Goal: Task Accomplishment & Management: Complete application form

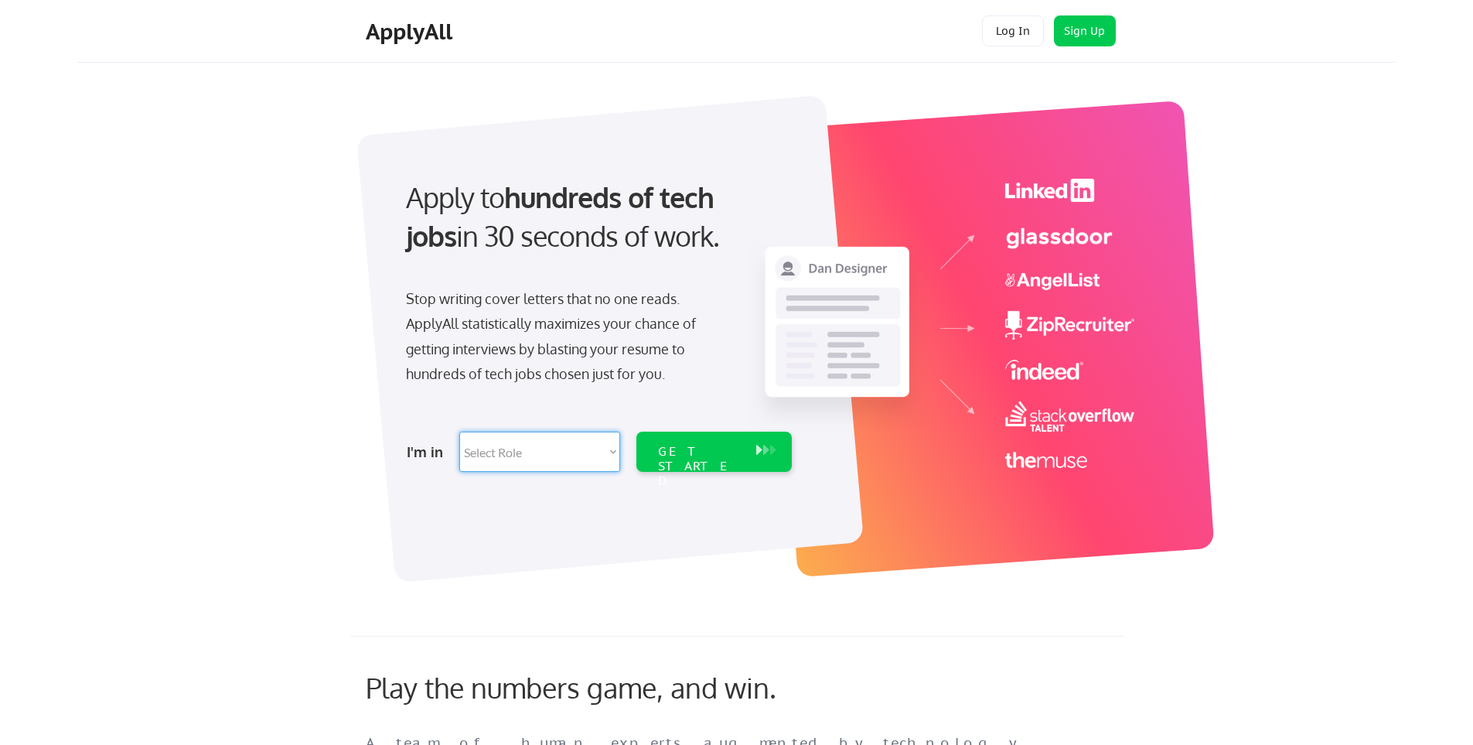
click at [589, 442] on select "Select Role Software Engineering Product Management Customer Success Sales UI/U…" at bounding box center [539, 452] width 161 height 40
select select ""product""
click at [459, 432] on select "Select Role Software Engineering Product Management Customer Success Sales UI/U…" at bounding box center [539, 452] width 161 height 40
click at [691, 452] on div "GET STARTED" at bounding box center [699, 466] width 83 height 45
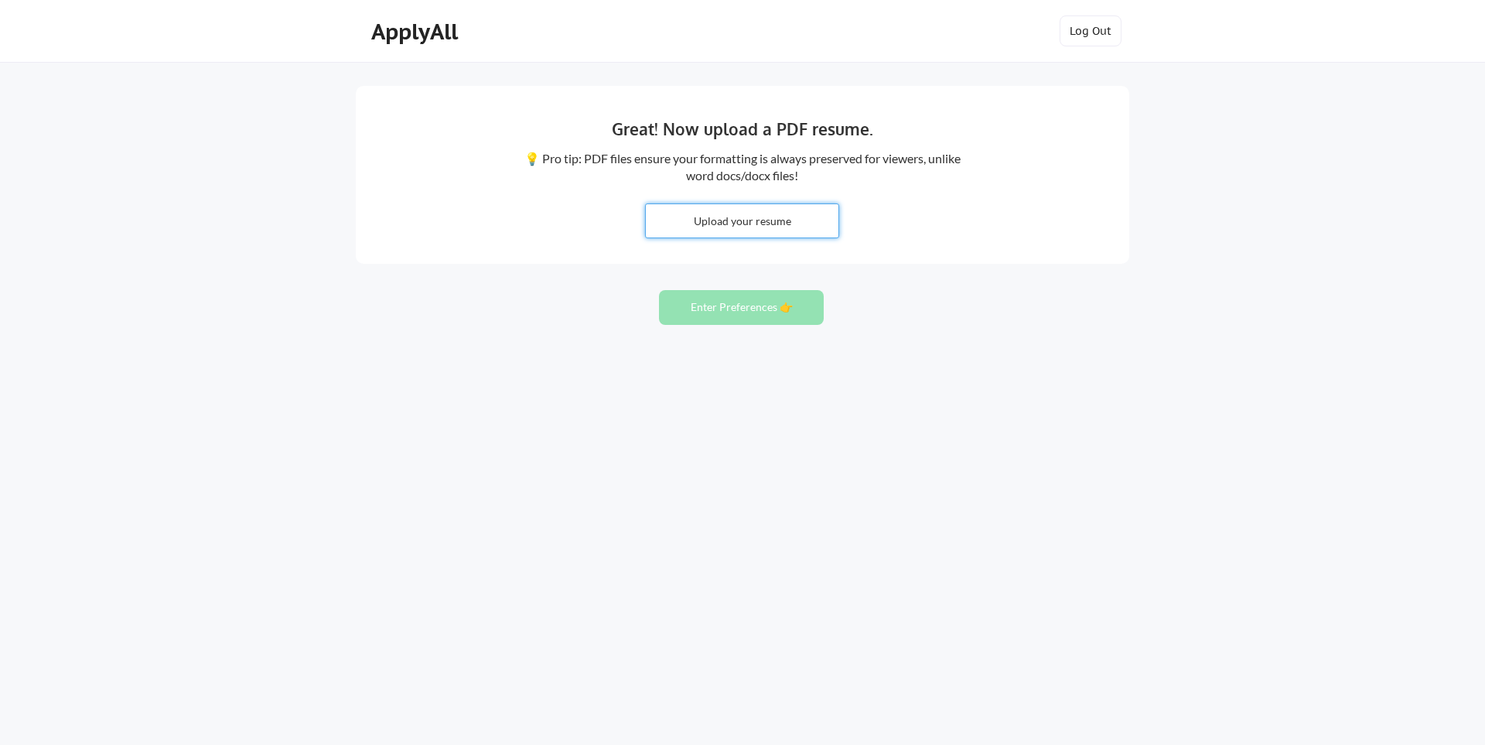
click at [763, 224] on input "file" at bounding box center [742, 220] width 193 height 33
type input "C:\fakepath\Justin_Zumwalt_Resume.pdf"
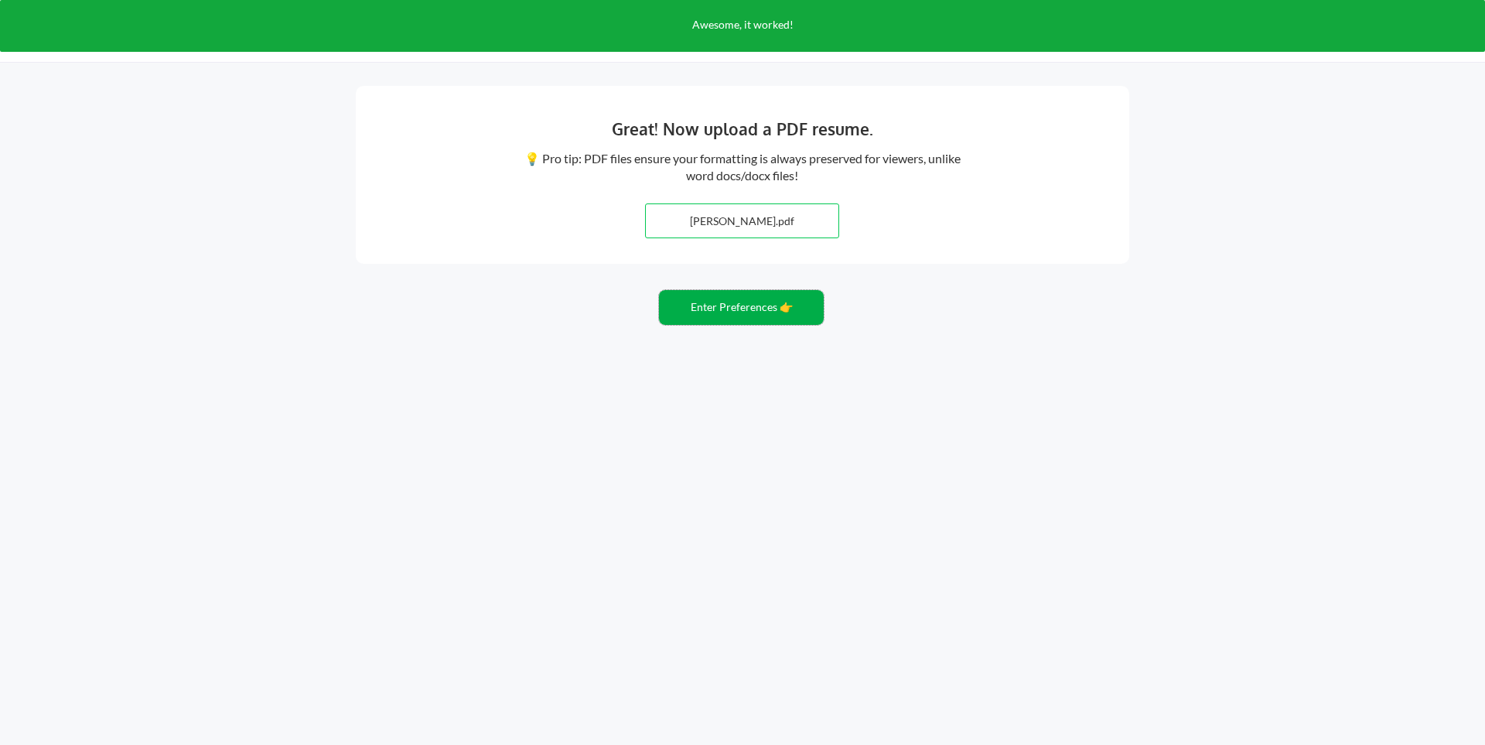
click at [746, 309] on button "Enter Preferences 👉" at bounding box center [741, 307] width 165 height 35
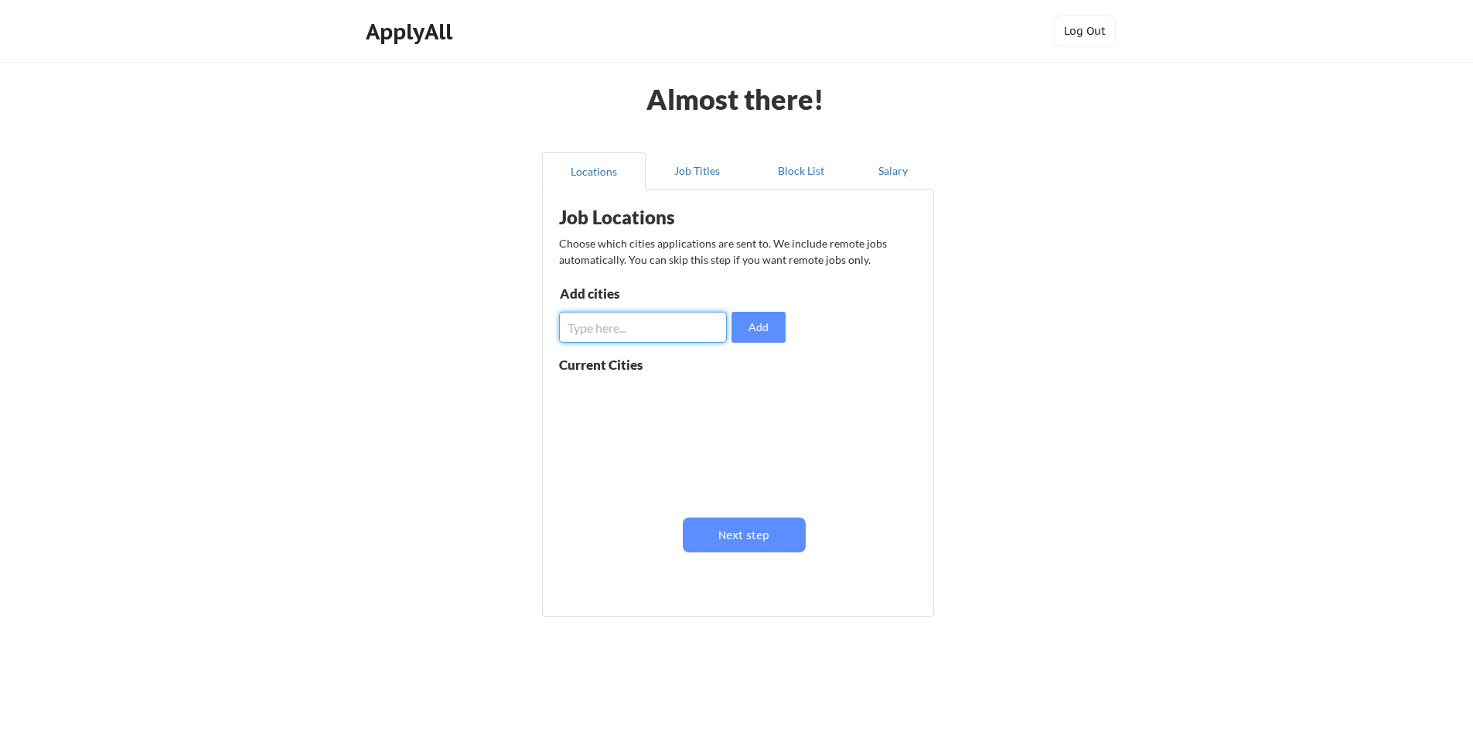
click at [650, 328] on input "input" at bounding box center [643, 327] width 168 height 31
click at [688, 326] on input "input" at bounding box center [643, 327] width 168 height 31
type input "[US_STATE][GEOGRAPHIC_DATA]"
click at [758, 324] on button "Add" at bounding box center [759, 327] width 54 height 31
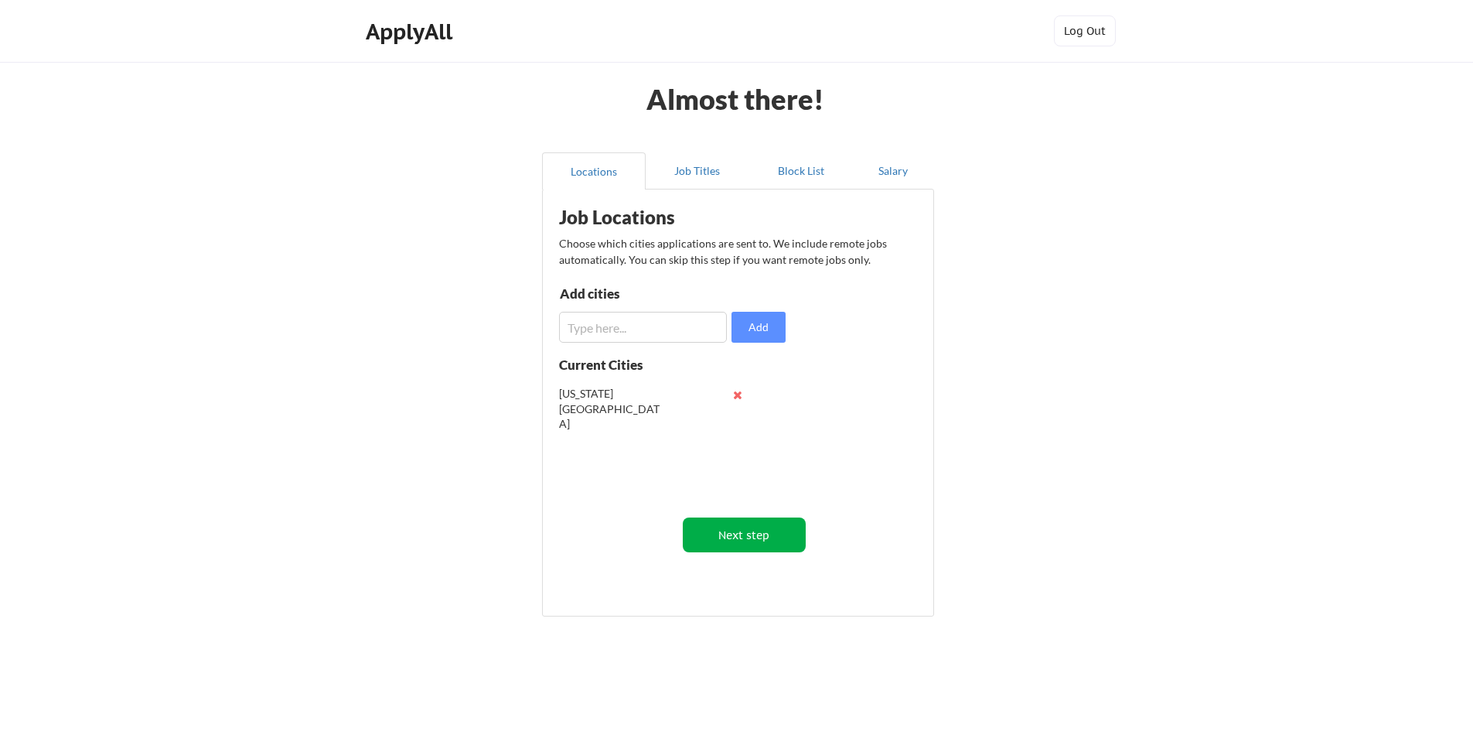
click at [751, 526] on button "Next step" at bounding box center [744, 534] width 123 height 35
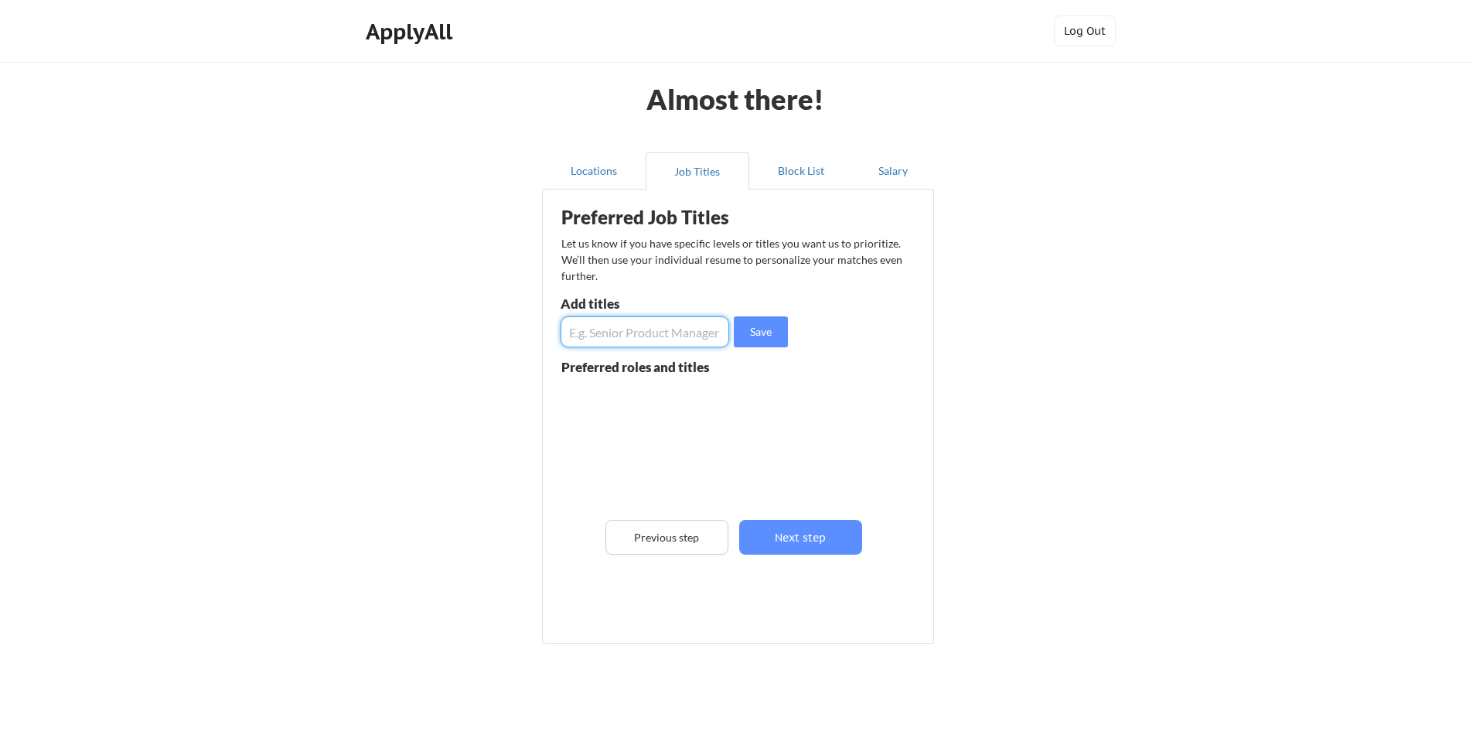
click at [596, 334] on input "input" at bounding box center [645, 331] width 169 height 31
drag, startPoint x: 650, startPoint y: 330, endPoint x: 531, endPoint y: 334, distance: 119.2
click at [531, 334] on div "Almost there! Locations Job Titles Block List Salary Preferred Job Titles Let u…" at bounding box center [736, 392] width 1473 height 785
type input "Product Manager"
click at [767, 335] on button "Save" at bounding box center [761, 331] width 54 height 31
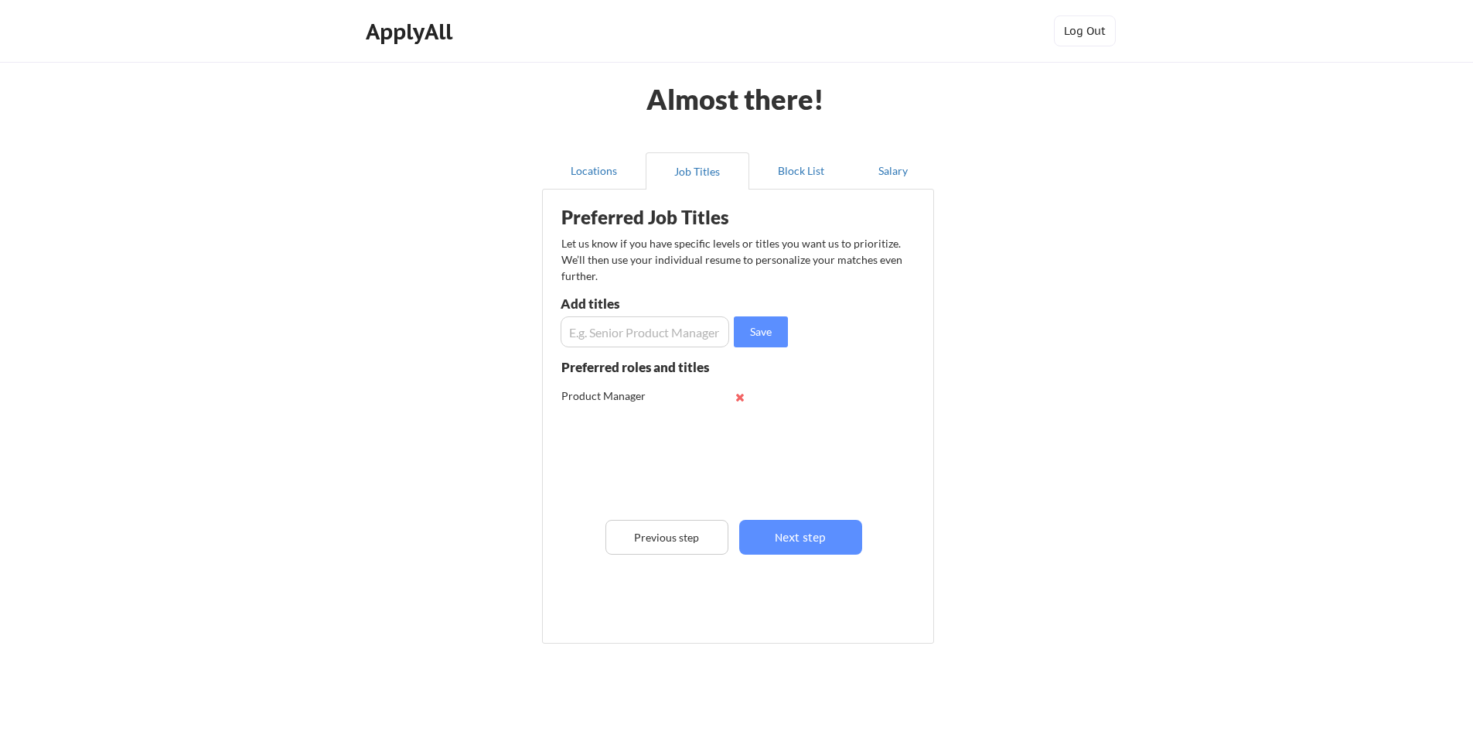
click at [662, 336] on input "input" at bounding box center [645, 331] width 169 height 31
paste input "Product Manager"
click at [568, 333] on input "input" at bounding box center [645, 331] width 169 height 31
type input "Senior Product Manager"
click at [765, 335] on button "Save" at bounding box center [761, 331] width 54 height 31
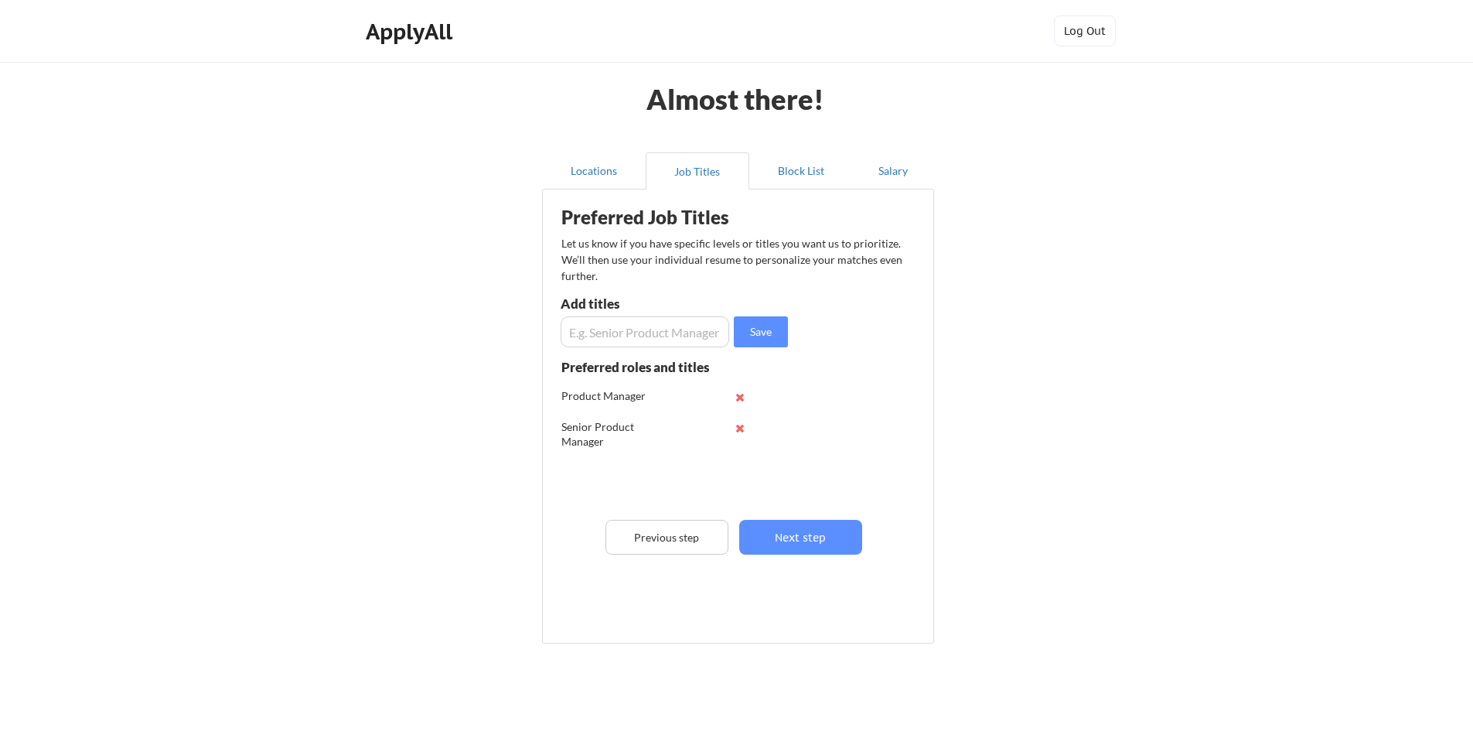
click at [661, 333] on input "input" at bounding box center [645, 331] width 169 height 31
paste input "Product Manager"
click at [569, 332] on input "input" at bounding box center [645, 331] width 169 height 31
type input "Group Product Manager"
click at [770, 325] on button "Save" at bounding box center [761, 331] width 54 height 31
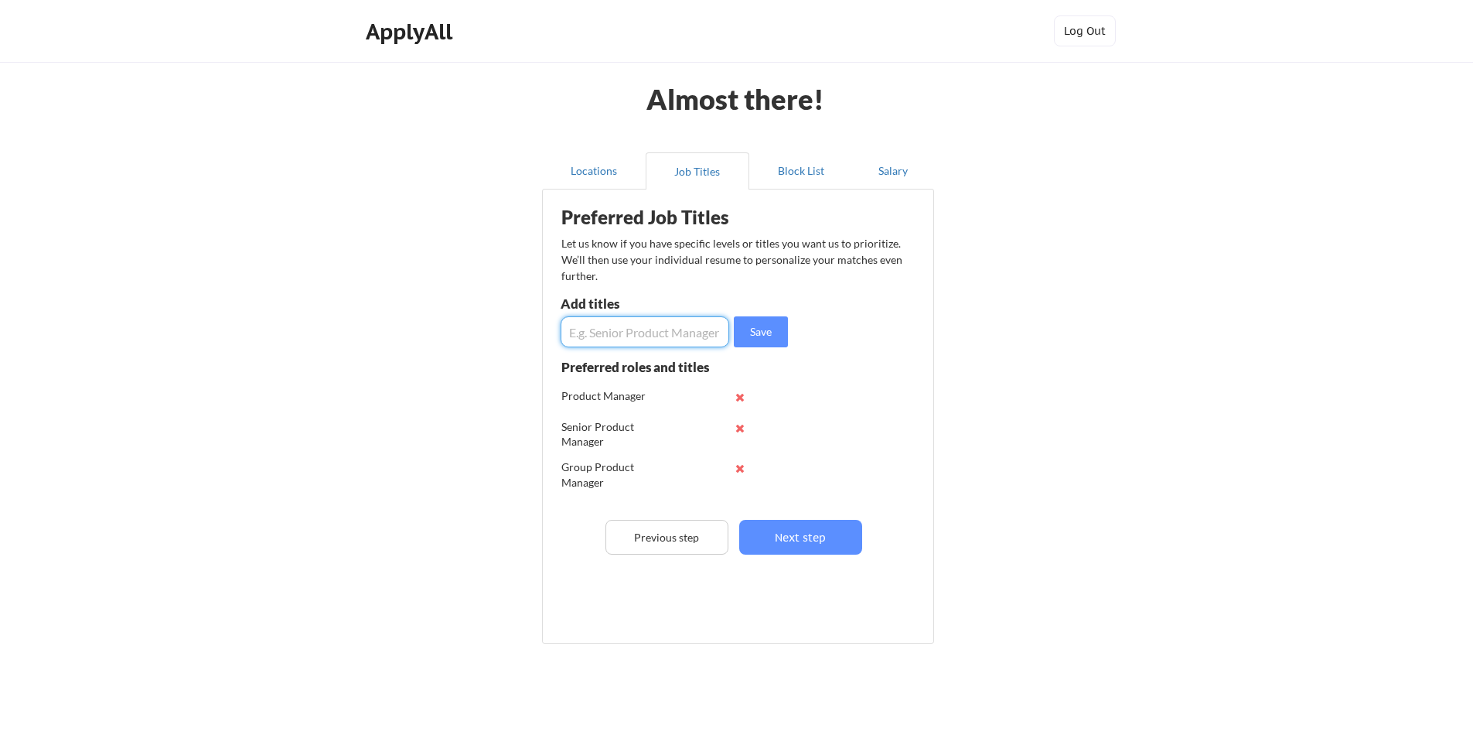
click at [639, 334] on input "input" at bounding box center [645, 331] width 169 height 31
paste input "Product Manager"
type input "Associate Product Manager"
click at [772, 340] on button "Save" at bounding box center [761, 331] width 54 height 31
click at [642, 330] on input "input" at bounding box center [645, 331] width 169 height 31
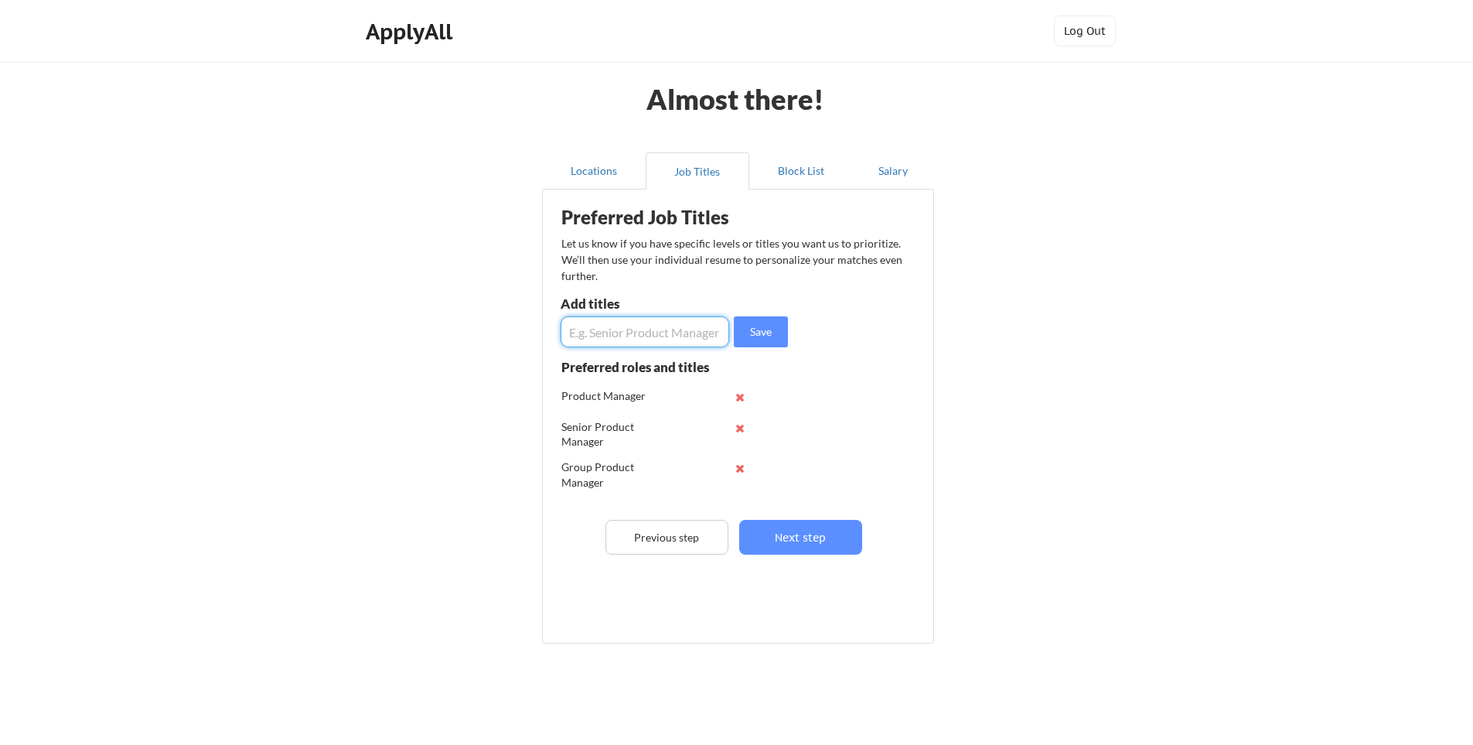
paste input "Product Manager"
drag, startPoint x: 674, startPoint y: 336, endPoint x: 561, endPoint y: 339, distance: 113.7
click at [561, 339] on input "input" at bounding box center [645, 331] width 169 height 31
type input "Director of Product"
click at [772, 329] on button "Save" at bounding box center [761, 331] width 54 height 31
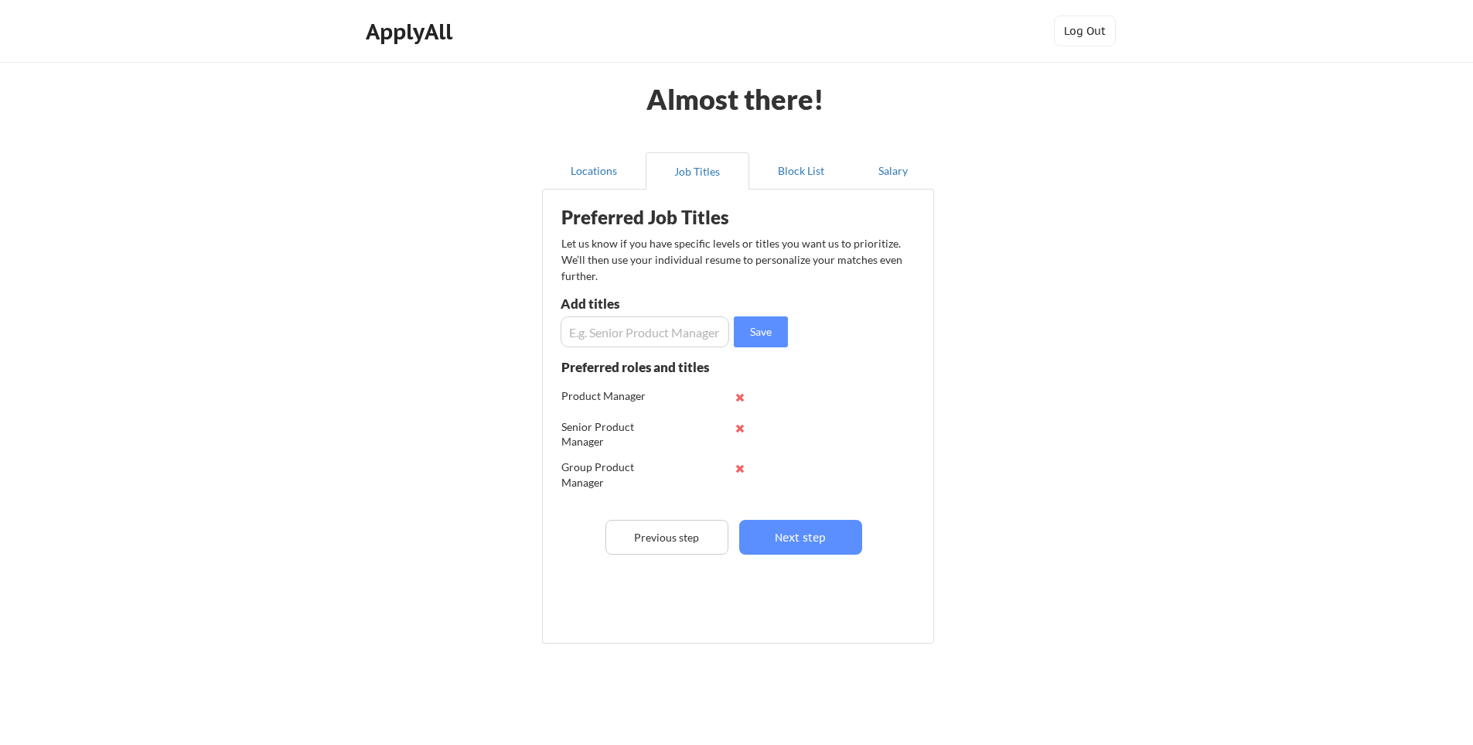
click at [653, 334] on input "input" at bounding box center [645, 331] width 169 height 31
click at [637, 343] on input "input" at bounding box center [645, 331] width 169 height 31
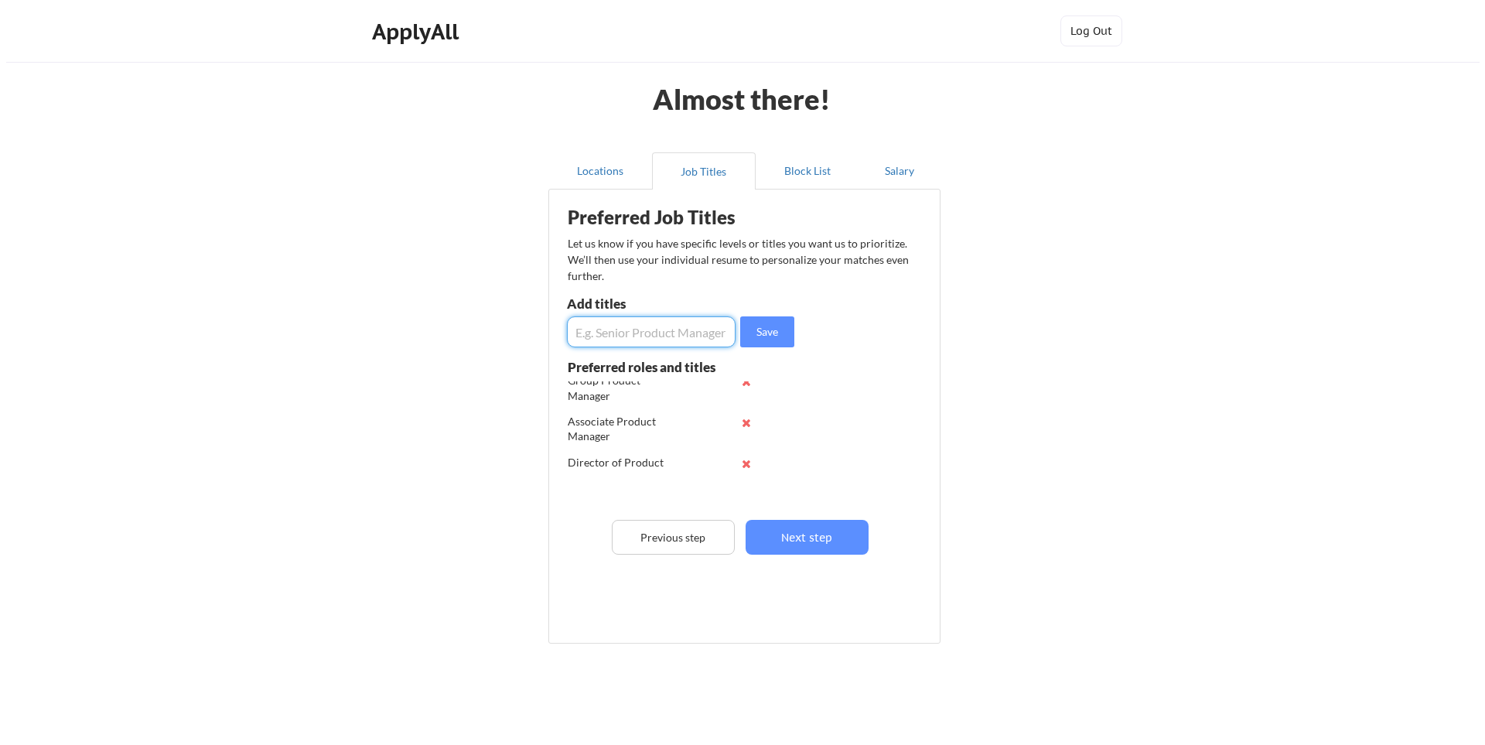
scroll to position [92, 0]
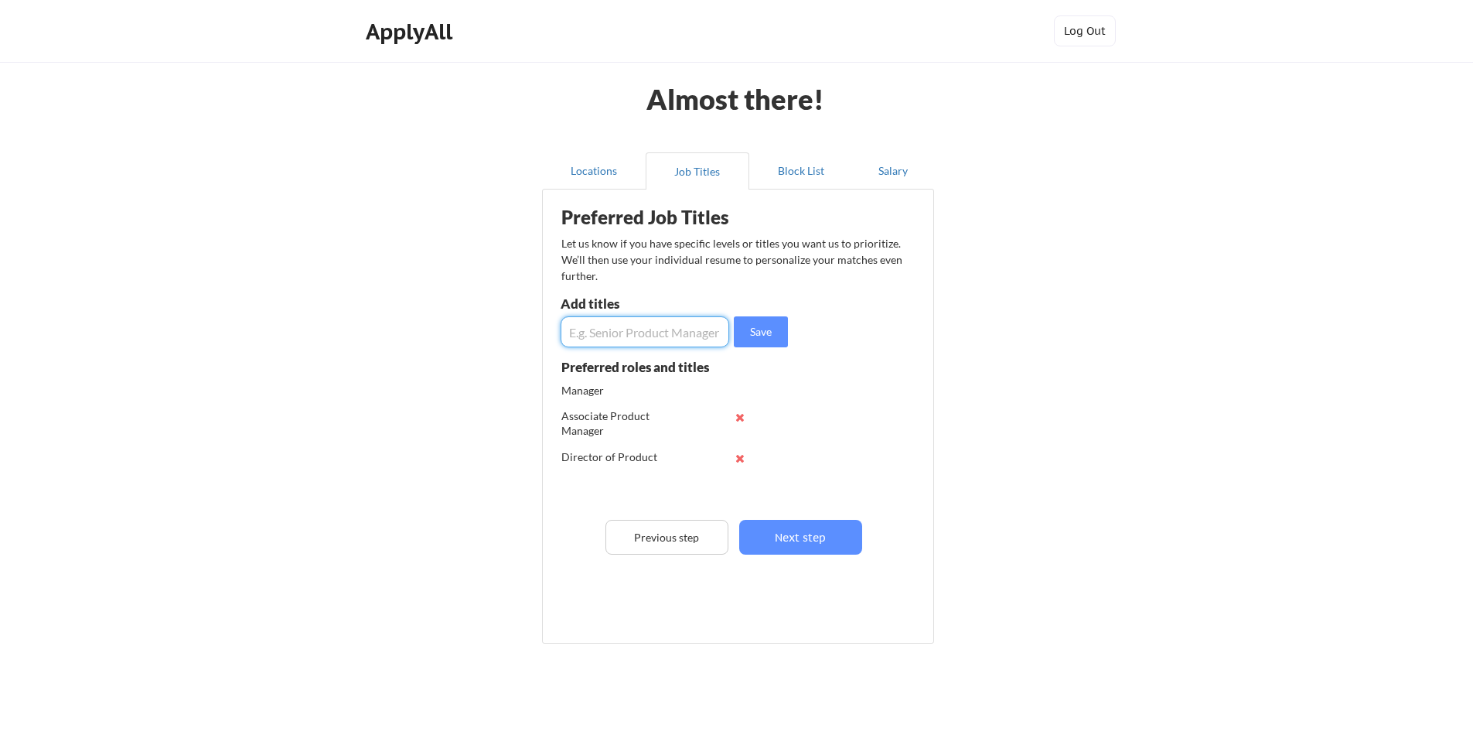
click at [642, 331] on input "input" at bounding box center [645, 331] width 169 height 31
type input "Project Manager"
click at [763, 328] on button "Save" at bounding box center [761, 331] width 54 height 31
click at [652, 345] on input "input" at bounding box center [645, 331] width 169 height 31
type input "Program Manager"
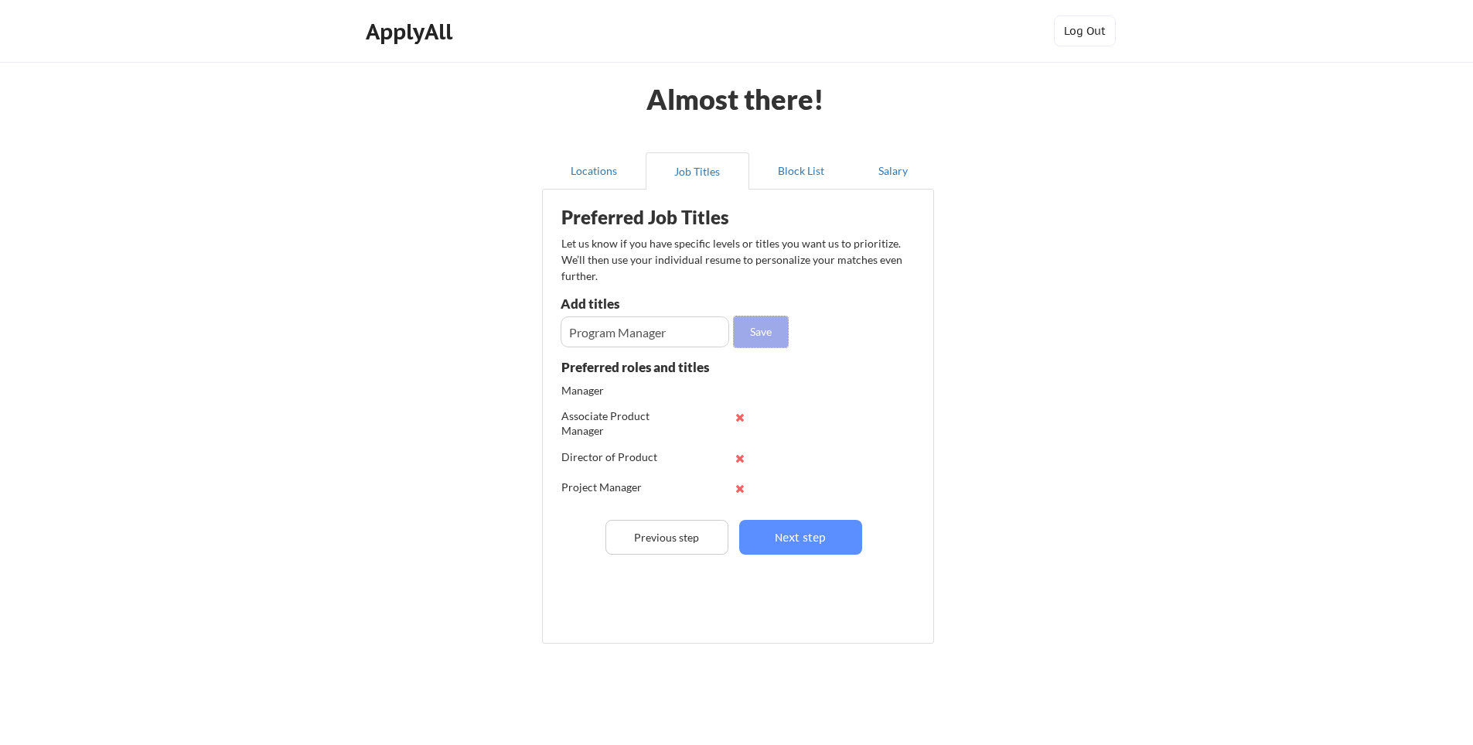
click at [774, 336] on button "Save" at bounding box center [761, 331] width 54 height 31
click at [837, 541] on button "Next step" at bounding box center [800, 537] width 123 height 35
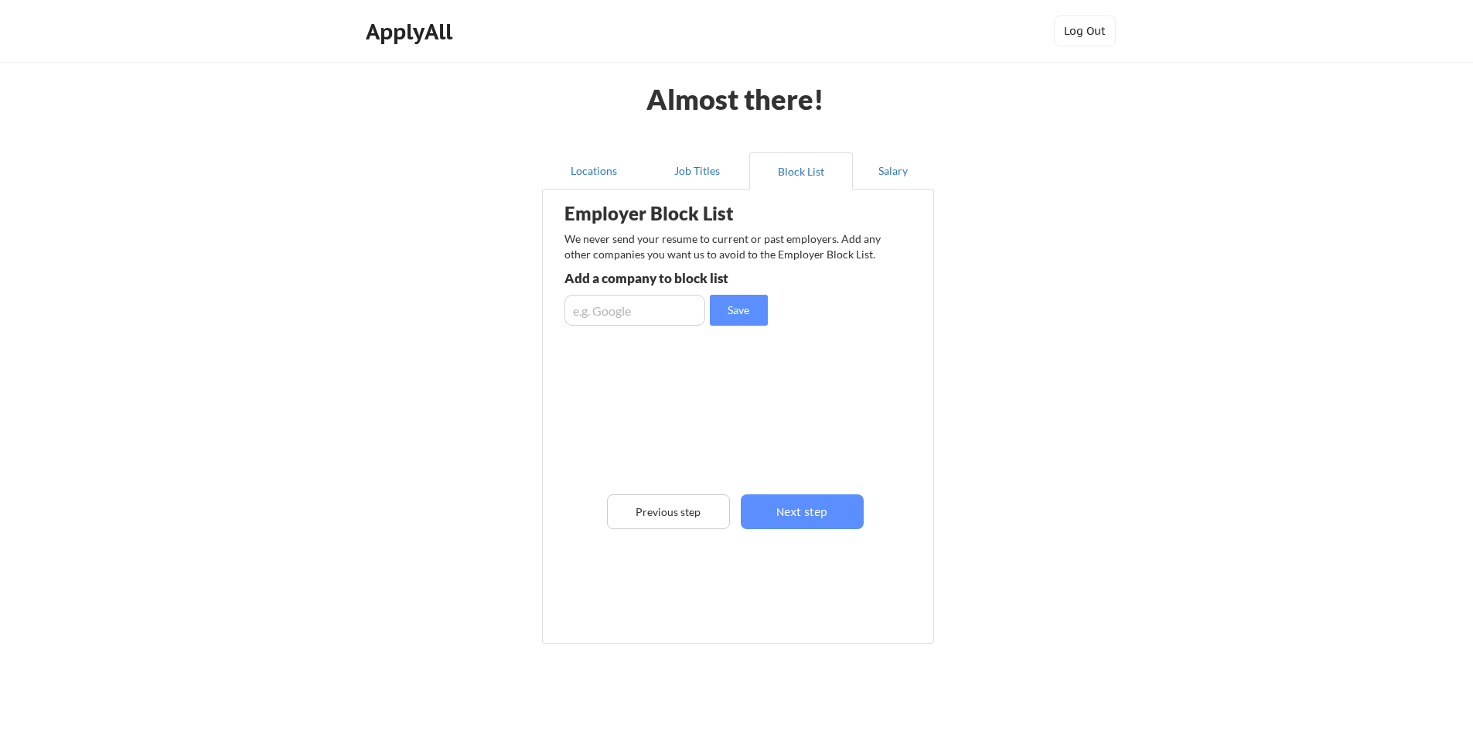
click at [617, 316] on input "input" at bounding box center [635, 310] width 141 height 31
type input "Paycom"
click at [771, 316] on div "Save" at bounding box center [668, 310] width 207 height 31
click at [722, 314] on button "Save" at bounding box center [739, 310] width 58 height 31
click at [827, 515] on button "Next step" at bounding box center [802, 511] width 123 height 35
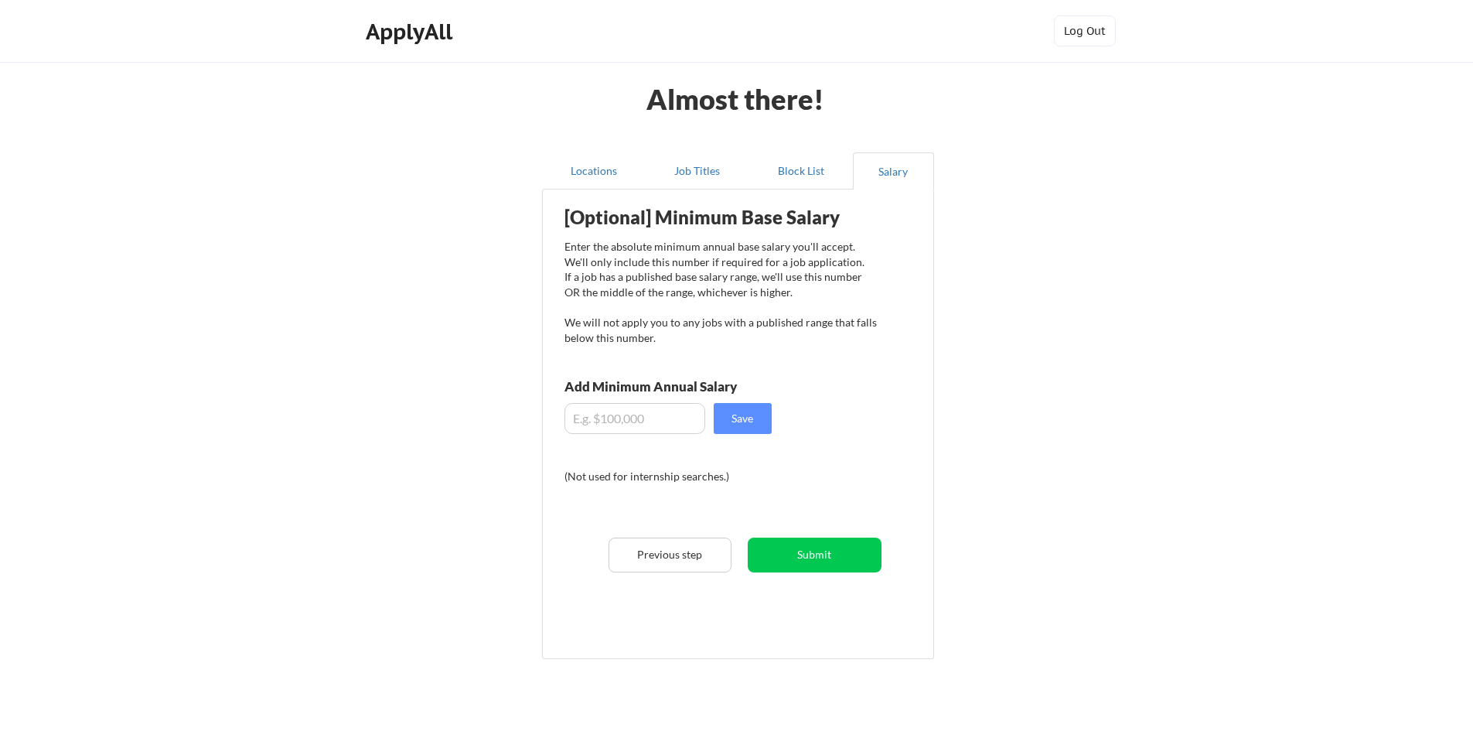
click at [650, 429] on input "input" at bounding box center [635, 418] width 141 height 31
type input "$125,000"
click at [749, 414] on button "Save" at bounding box center [743, 418] width 58 height 31
click at [829, 564] on button "Submit" at bounding box center [815, 555] width 134 height 35
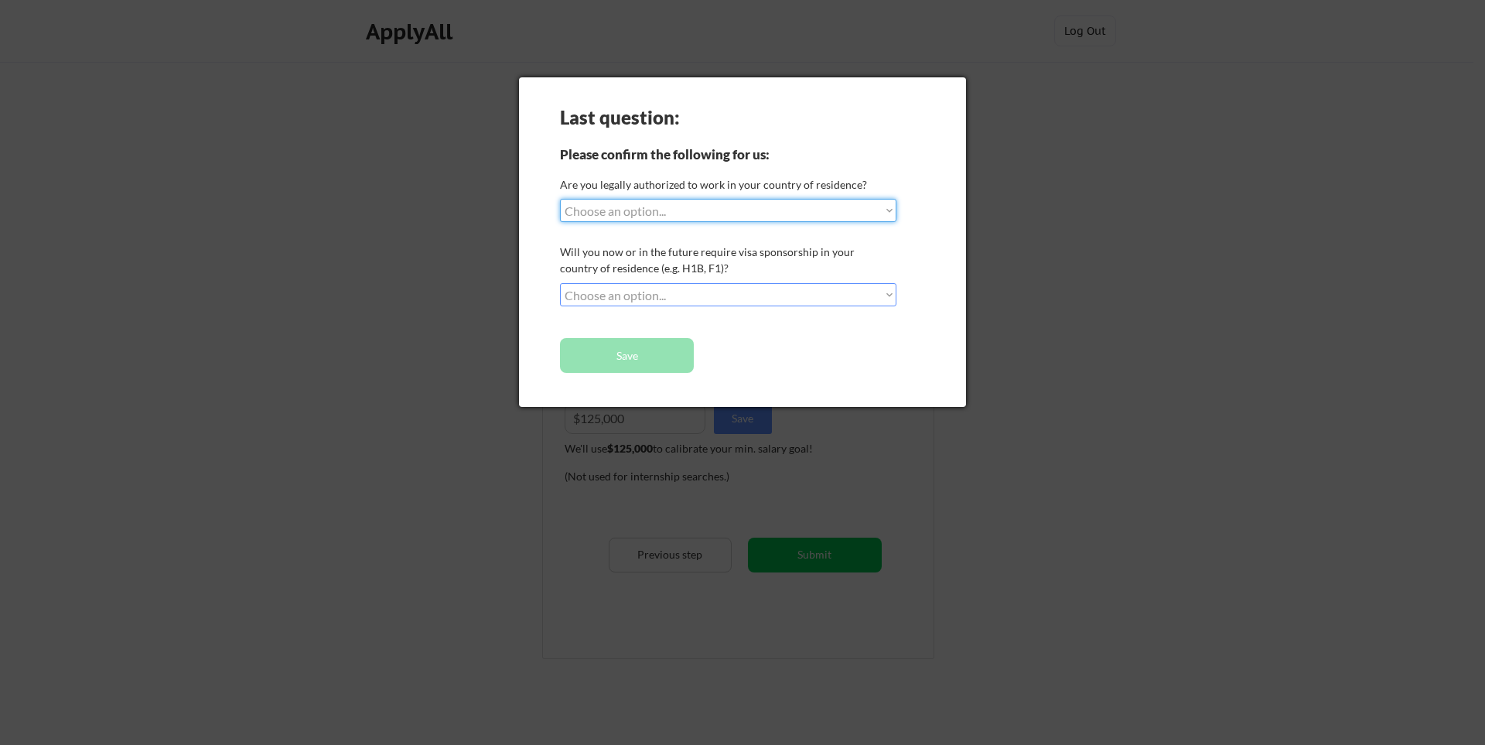
click at [685, 213] on select "Choose an option... Yes, I am a US Citizen Yes, I am a Canadian Citizen Yes, I …" at bounding box center [728, 210] width 336 height 23
select select ""yes__i_am_a_us_citizen""
click at [560, 199] on select "Choose an option... Yes, I am a US Citizen Yes, I am a Canadian Citizen Yes, I …" at bounding box center [728, 210] width 336 height 23
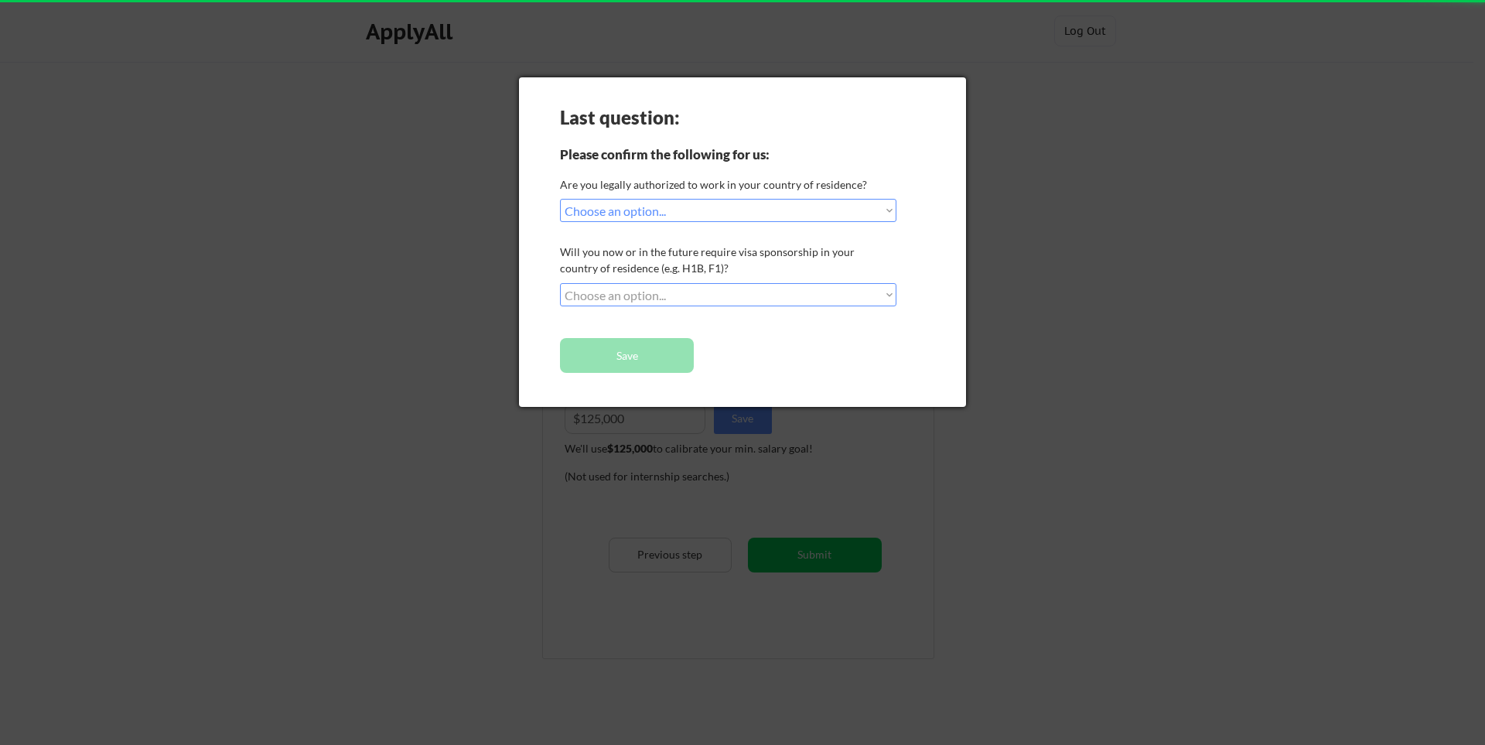
click at [648, 295] on select "Choose an option... No, I will not need sponsorship Yes, I will need sponsorship" at bounding box center [728, 294] width 336 height 23
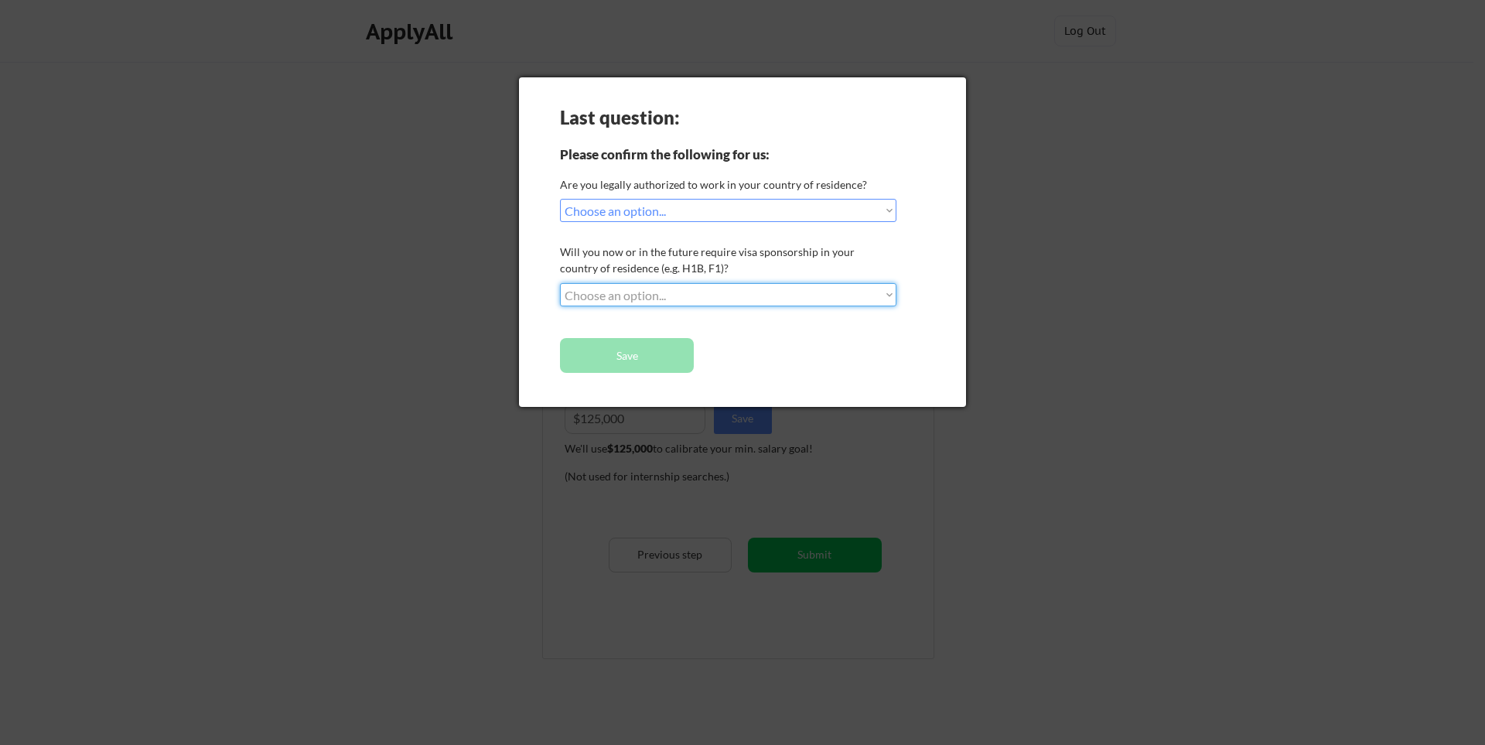
select select ""no__i_will_not_need_sponsorship""
click at [560, 283] on select "Choose an option... No, I will not need sponsorship Yes, I will need sponsorship" at bounding box center [728, 294] width 336 height 23
drag, startPoint x: 656, startPoint y: 354, endPoint x: 664, endPoint y: 356, distance: 8.6
click at [656, 355] on button "Save" at bounding box center [627, 355] width 134 height 35
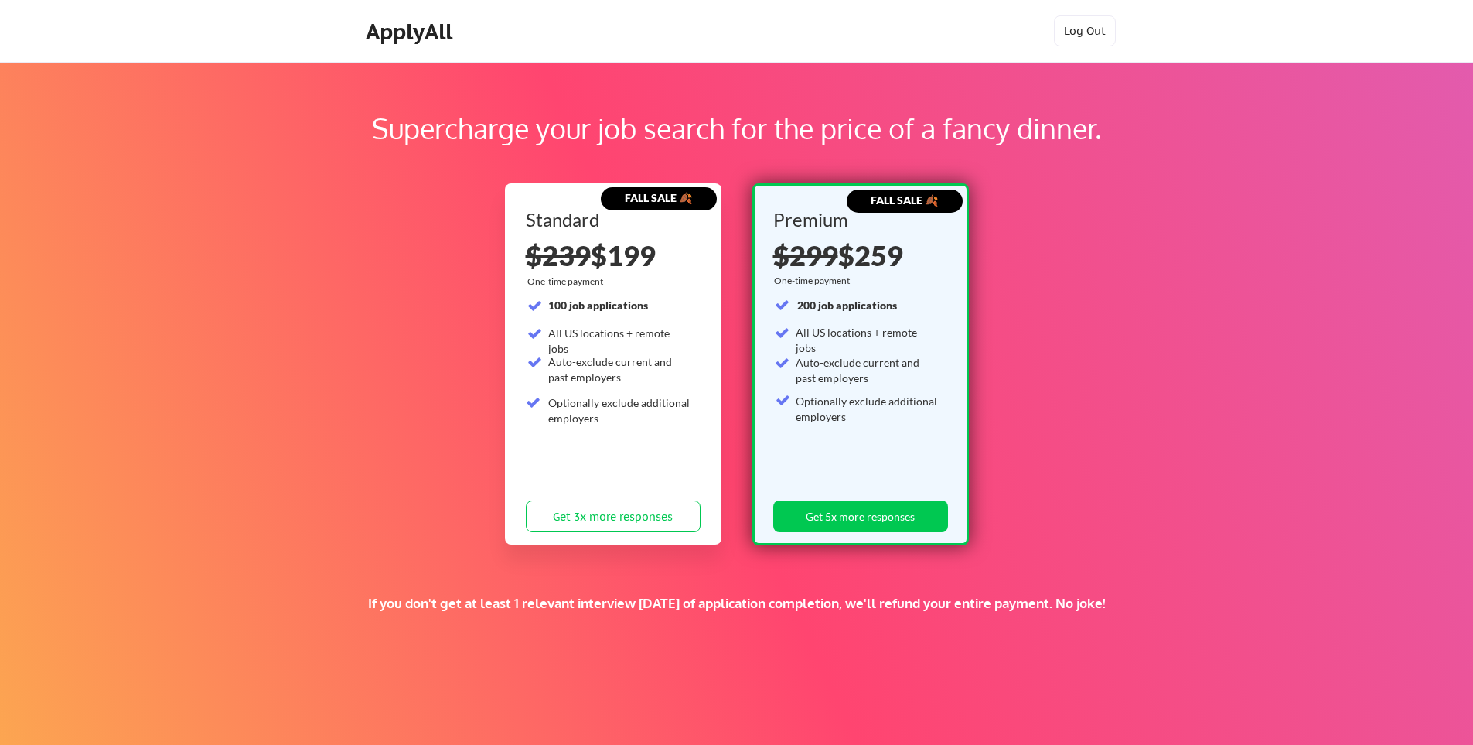
click at [382, 19] on div "ApplyAll" at bounding box center [411, 32] width 91 height 26
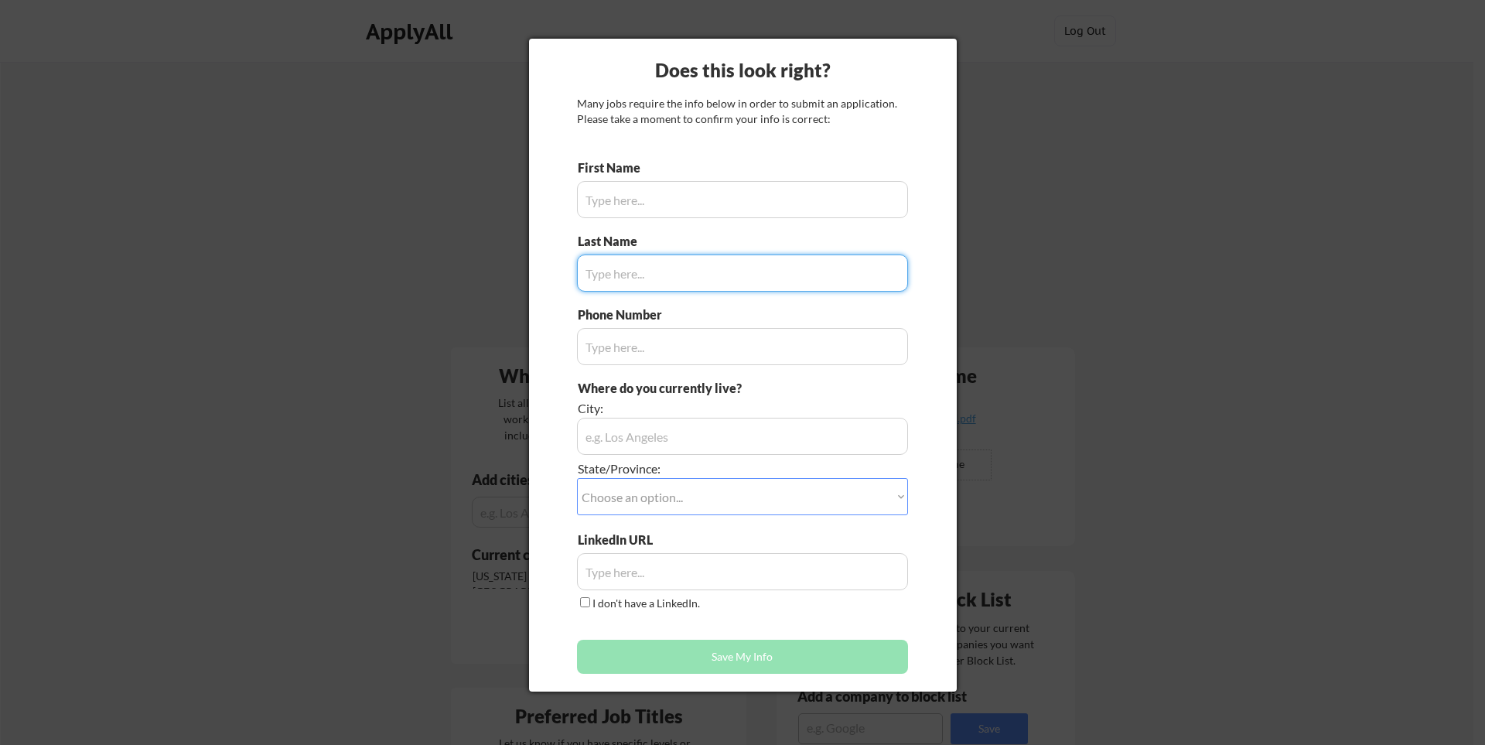
click at [1341, 122] on div at bounding box center [742, 372] width 1485 height 745
click at [357, 141] on div at bounding box center [742, 372] width 1485 height 745
